Goal: Check status: Check status

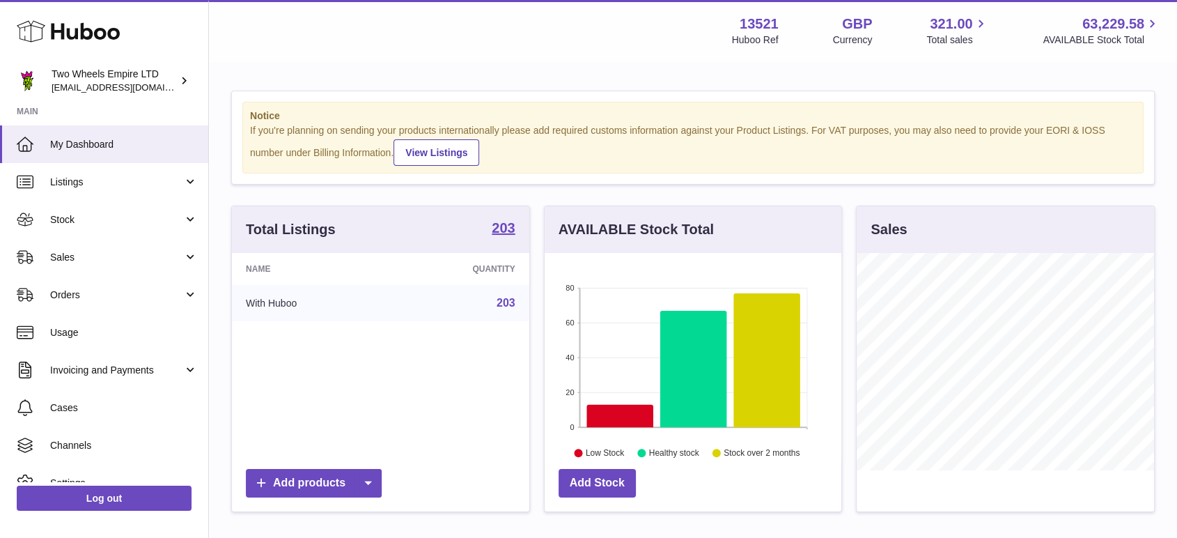
scroll to position [217, 301]
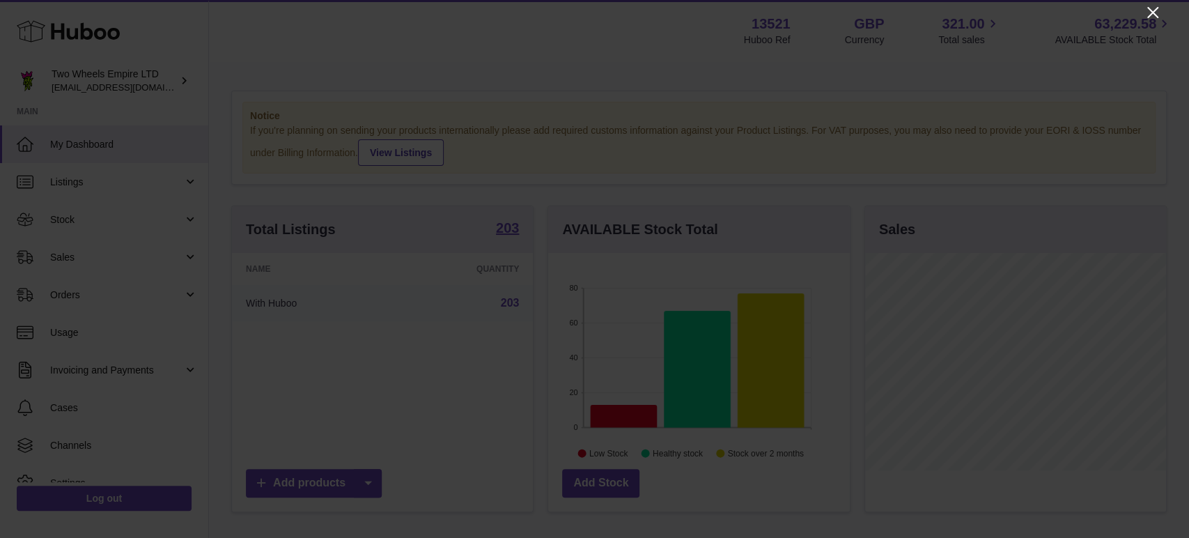
click at [1153, 14] on icon "Close" at bounding box center [1152, 12] width 11 height 11
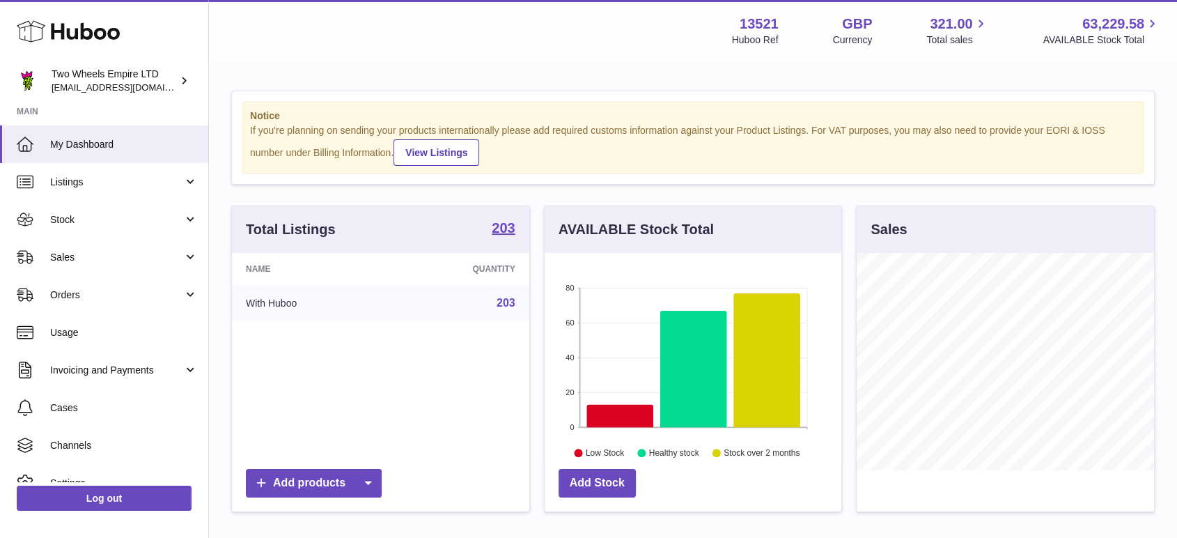
scroll to position [696264, 696184]
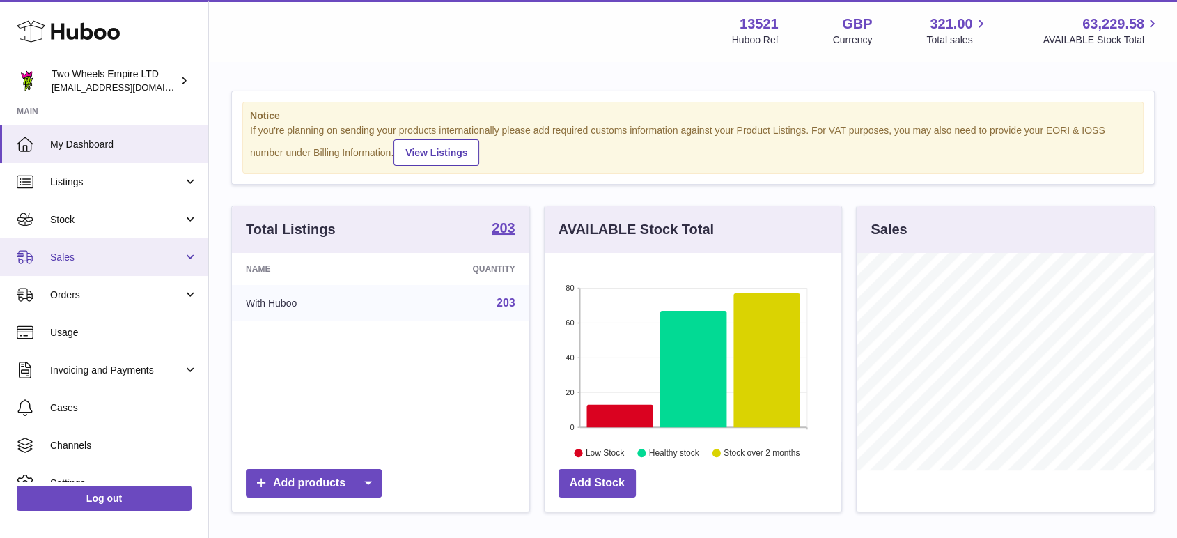
click at [98, 256] on span "Sales" at bounding box center [116, 257] width 133 height 13
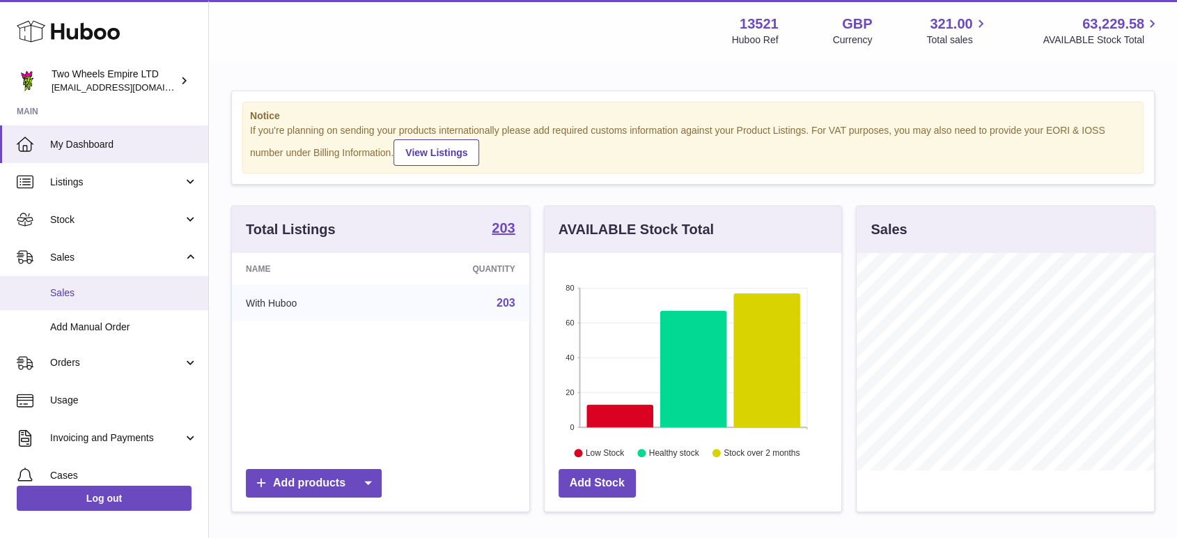
click at [102, 295] on span "Sales" at bounding box center [124, 292] width 148 height 13
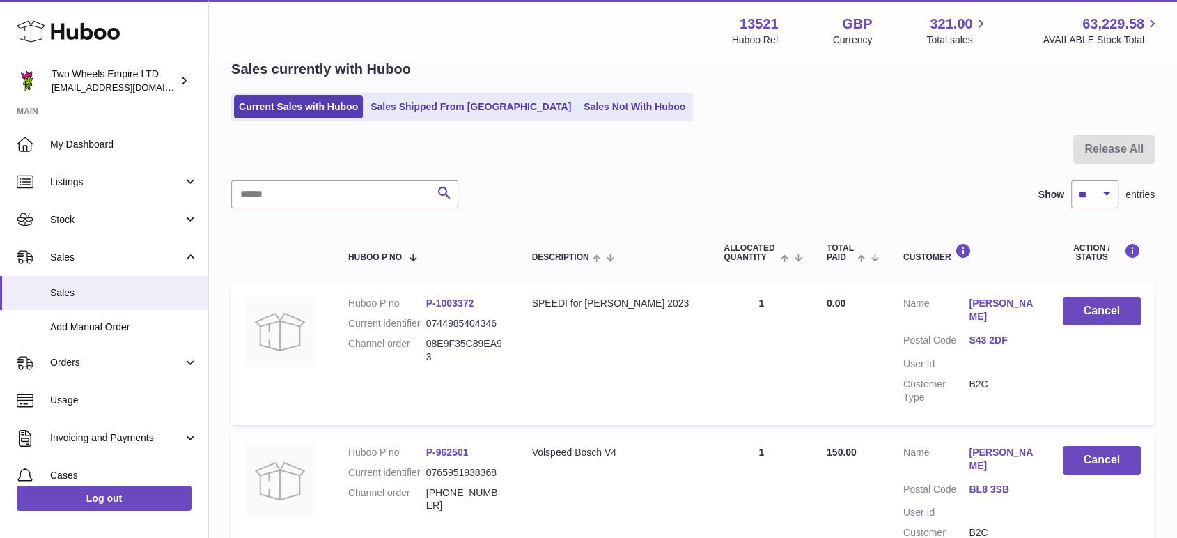
scroll to position [31, 0]
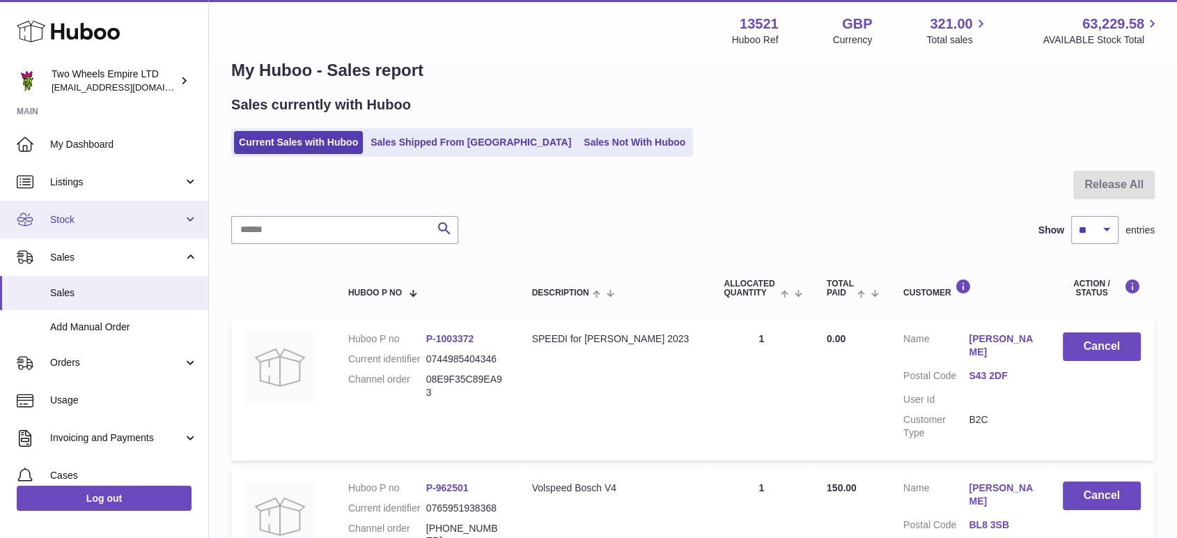
click at [148, 227] on link "Stock" at bounding box center [104, 220] width 208 height 38
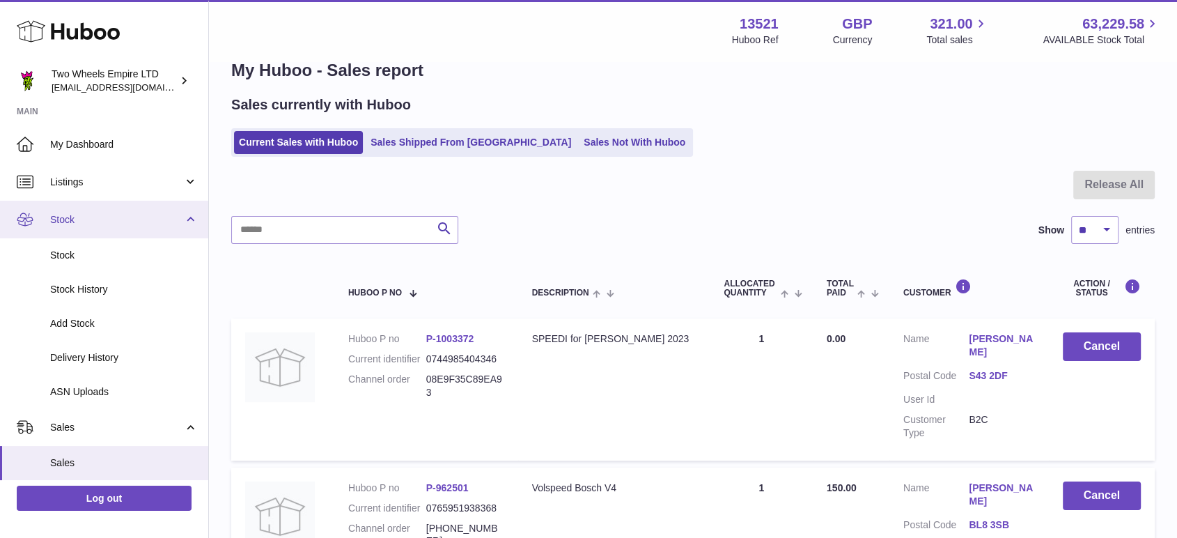
click at [125, 221] on span "Stock" at bounding box center [116, 219] width 133 height 13
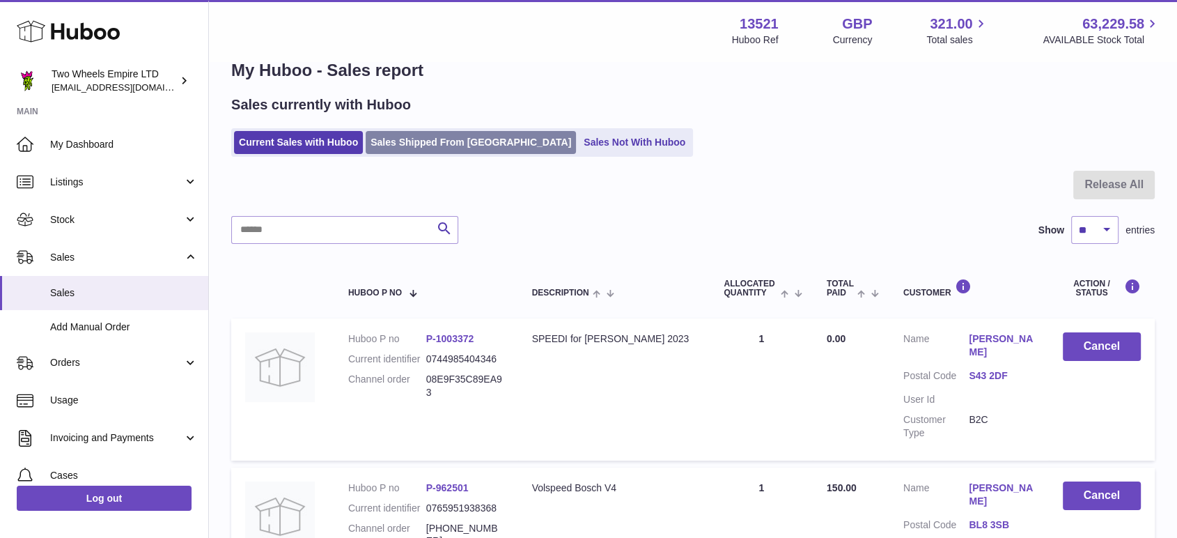
click at [403, 143] on link "Sales Shipped From [GEOGRAPHIC_DATA]" at bounding box center [471, 142] width 210 height 23
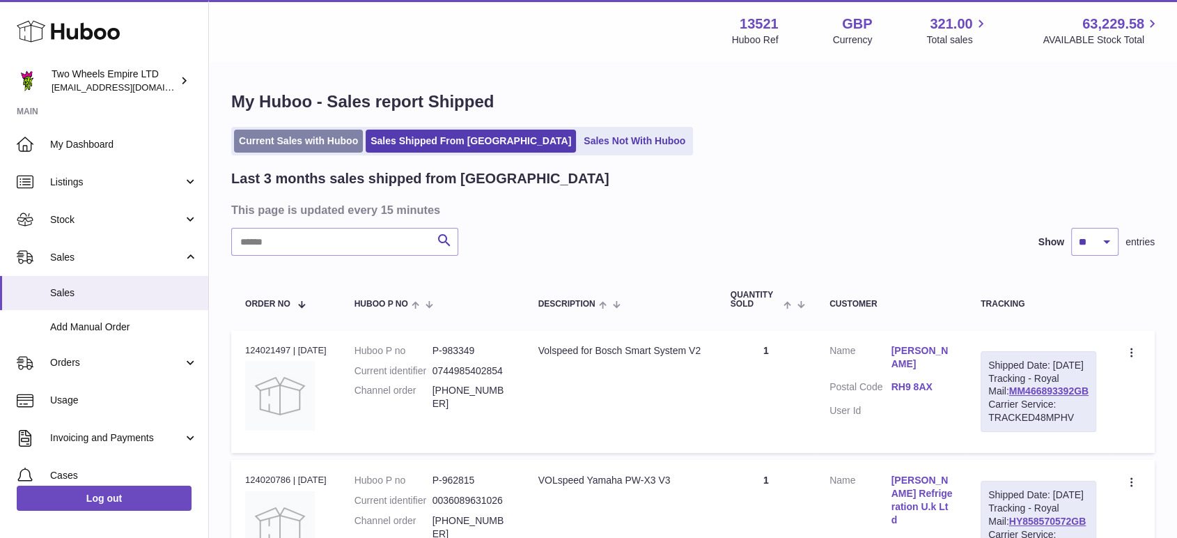
click at [287, 131] on link "Current Sales with Huboo" at bounding box center [298, 141] width 129 height 23
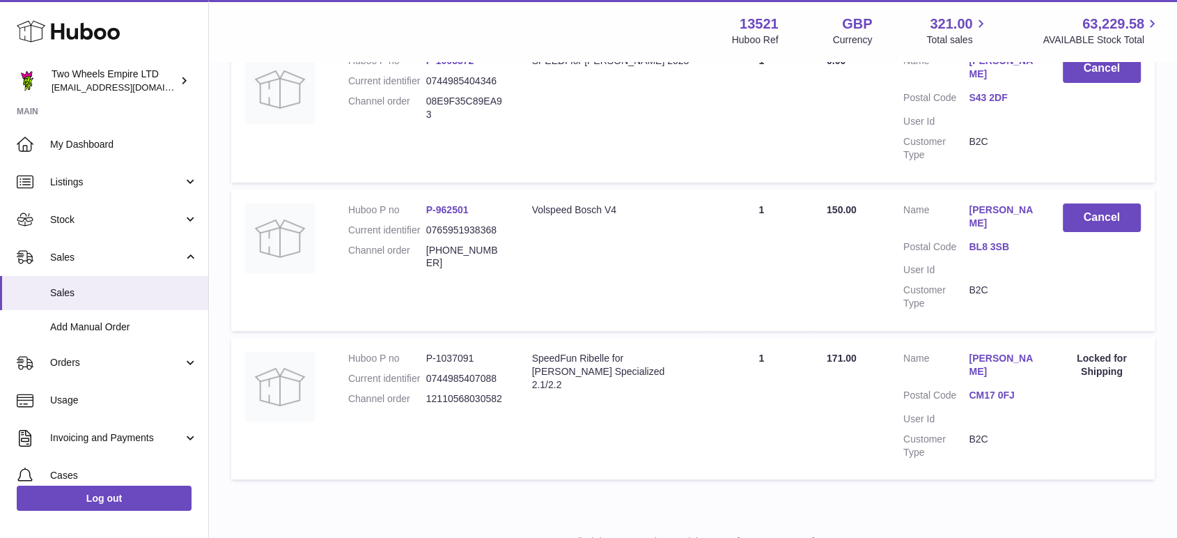
scroll to position [341, 0]
